Goal: Task Accomplishment & Management: Manage account settings

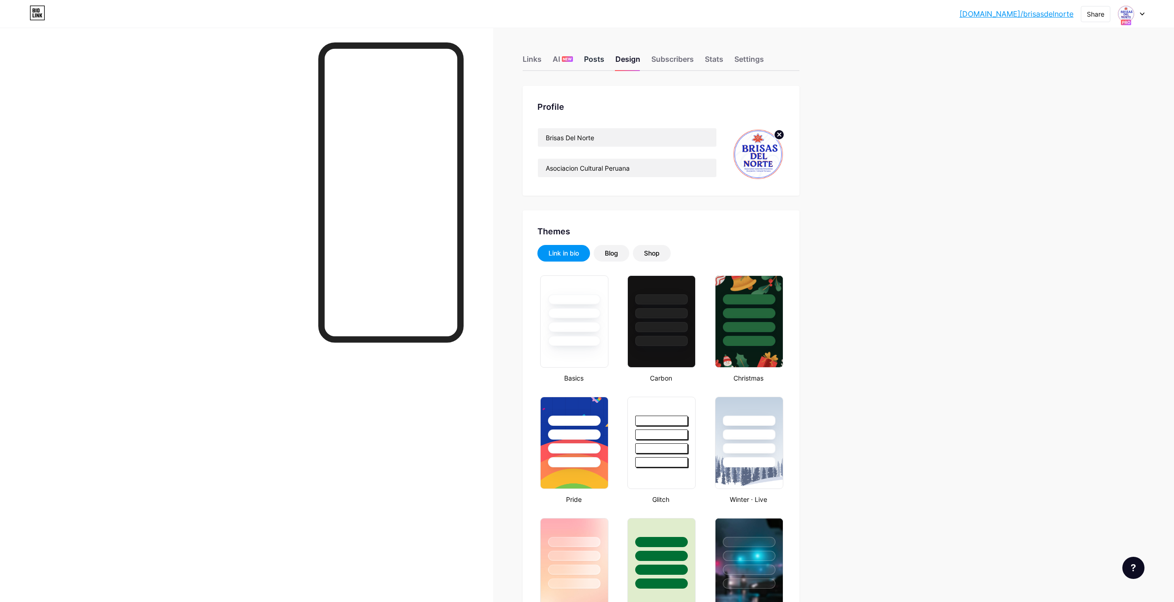
click at [597, 58] on div "Posts" at bounding box center [594, 62] width 20 height 17
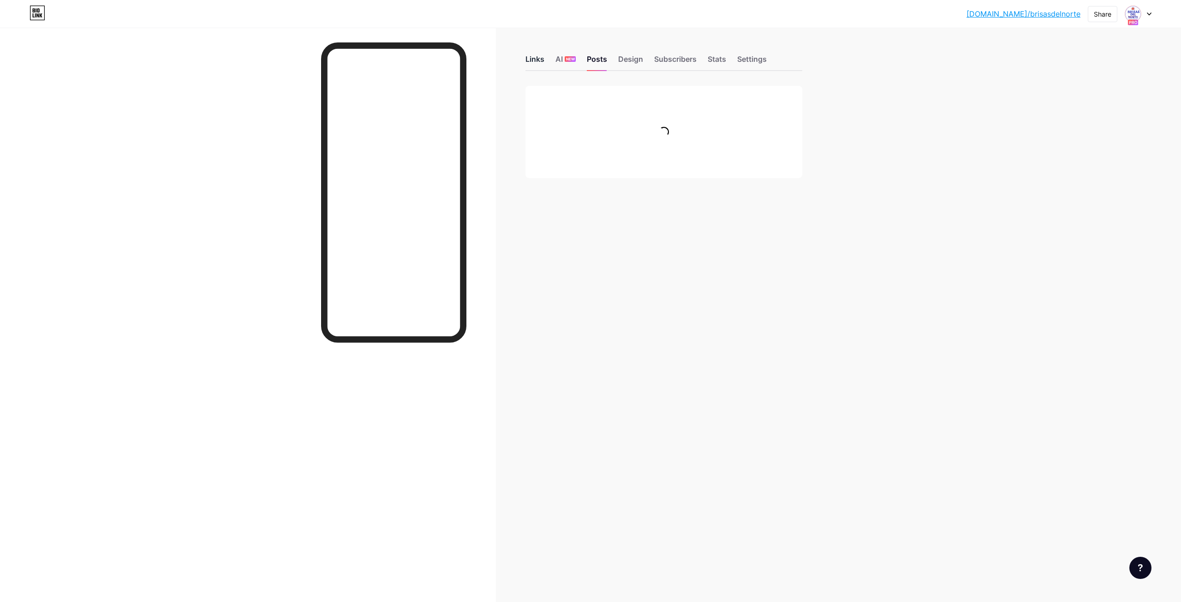
click at [528, 60] on div "Links" at bounding box center [534, 62] width 19 height 17
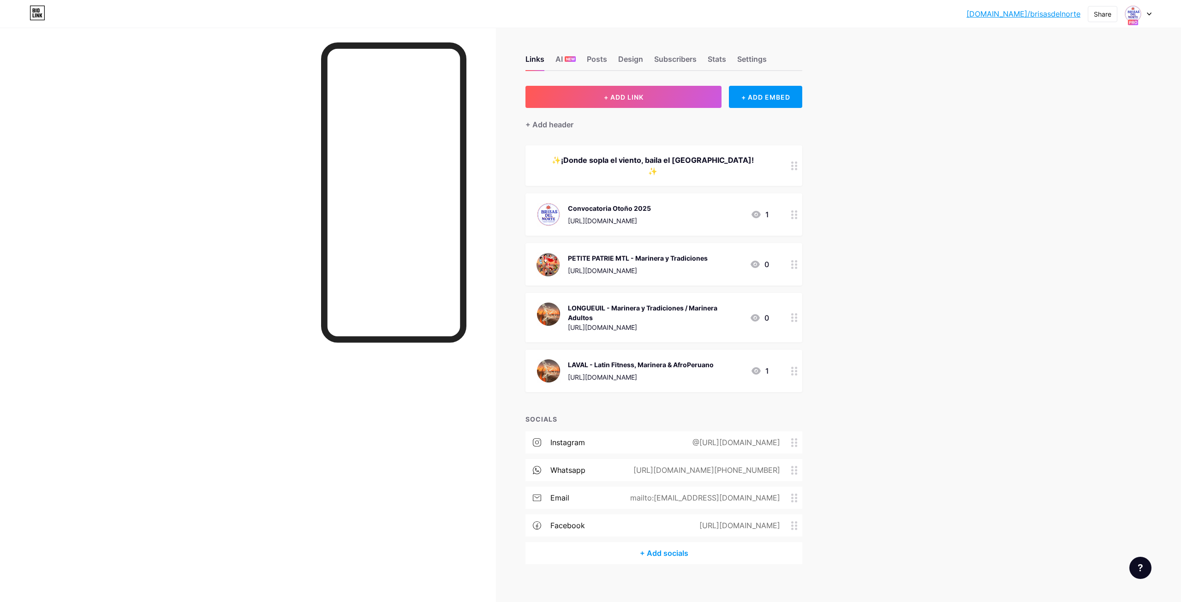
click at [683, 437] on div "@[URL][DOMAIN_NAME]" at bounding box center [734, 442] width 113 height 11
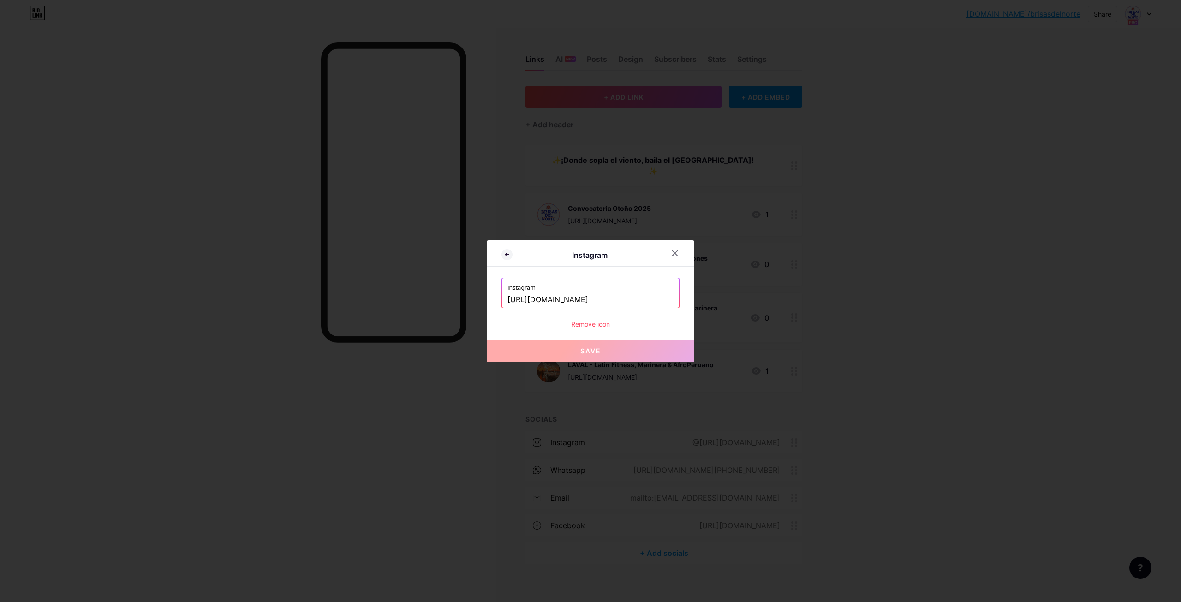
click at [589, 297] on input "[URL][DOMAIN_NAME]" at bounding box center [590, 300] width 166 height 16
drag, startPoint x: 605, startPoint y: 299, endPoint x: 482, endPoint y: 300, distance: 123.2
click at [482, 300] on div "Instagram Instagram [URL][DOMAIN_NAME] Remove icon Save" at bounding box center [590, 301] width 1181 height 602
click at [591, 352] on span "Save" at bounding box center [590, 351] width 21 height 8
type input "[URL][DOMAIN_NAME]"
